Goal: Transaction & Acquisition: Book appointment/travel/reservation

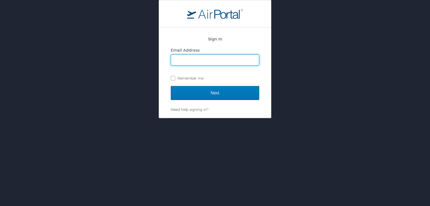
type input "[DOMAIN_NAME][EMAIL_ADDRESS][PERSON_NAME][DOMAIN_NAME]"
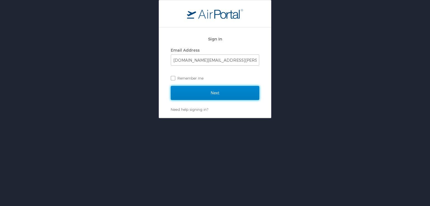
click at [206, 95] on input "Next" at bounding box center [215, 93] width 88 height 14
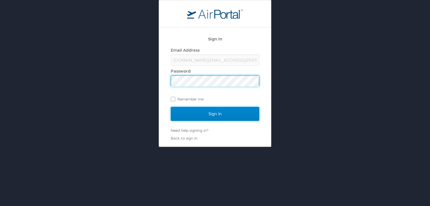
click at [191, 114] on input "Sign In" at bounding box center [215, 114] width 88 height 14
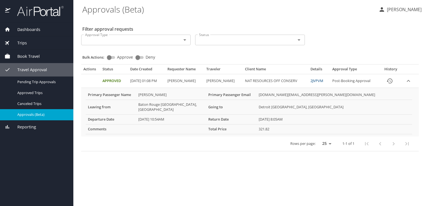
click at [31, 56] on span "Book Travel" at bounding box center [24, 56] width 29 height 6
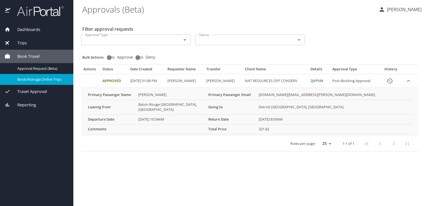
click at [61, 82] on span "Book/Manage Online Trips" at bounding box center [41, 79] width 49 height 5
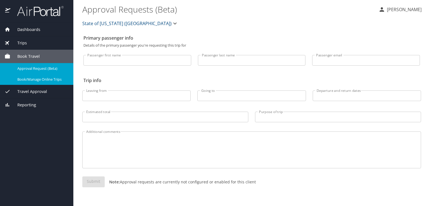
click at [40, 79] on span "Book/Manage Online Trips" at bounding box center [41, 79] width 49 height 5
click at [386, 32] on div "Primary passenger info Details of the primary passenger you're requesting this …" at bounding box center [251, 119] width 338 height 174
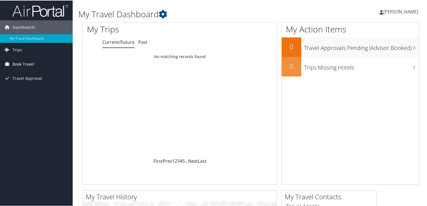
click at [27, 62] on span "Book Travel" at bounding box center [24, 64] width 22 height 14
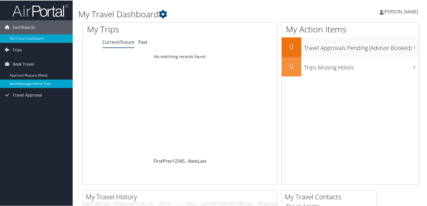
click at [20, 84] on link "Book/Manage Online Trips" at bounding box center [36, 83] width 73 height 8
